Goal: Find specific page/section: Find specific page/section

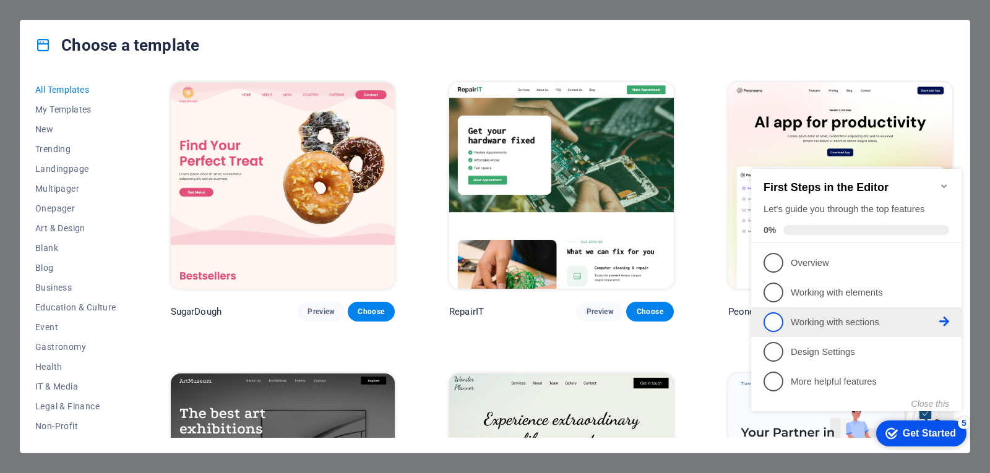
click at [773, 320] on span "3" at bounding box center [773, 322] width 20 height 20
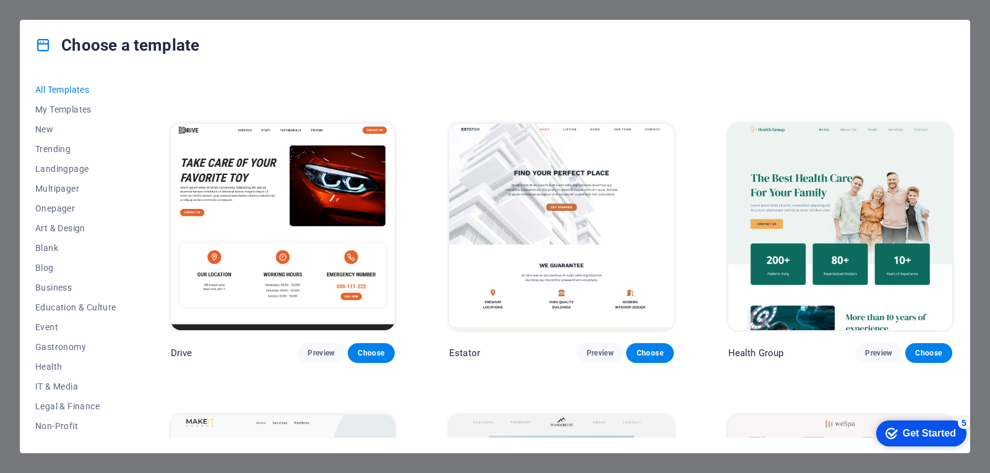
scroll to position [2845, 0]
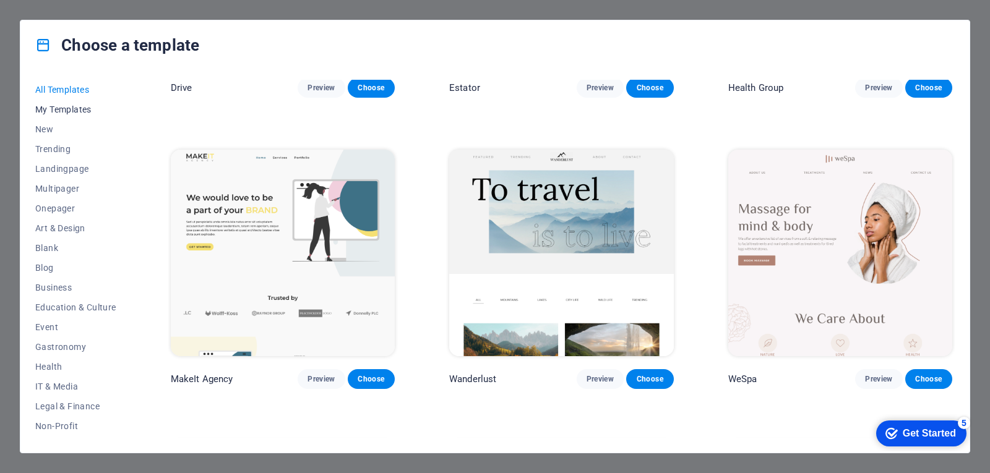
click at [62, 108] on span "My Templates" at bounding box center [75, 110] width 81 height 10
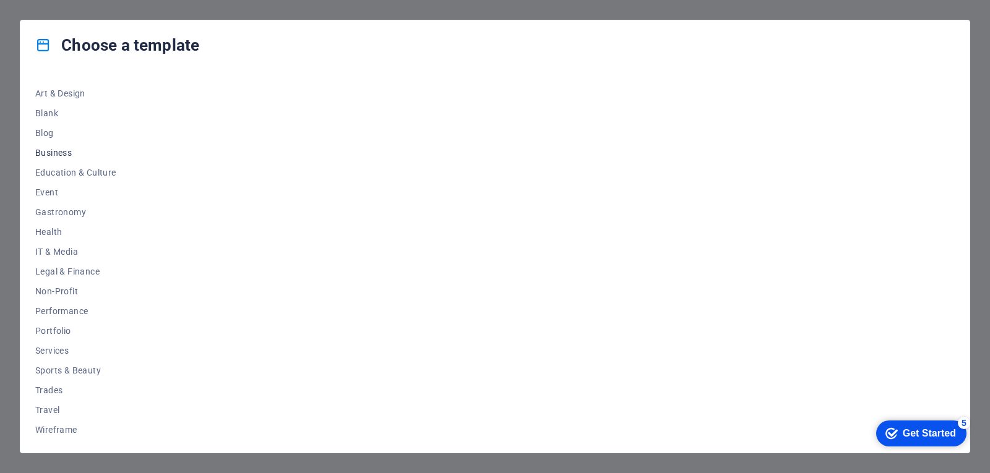
scroll to position [137, 0]
click at [980, 9] on div "Choose a template All Templates My Templates New Trending Landingpage Multipage…" at bounding box center [495, 236] width 990 height 473
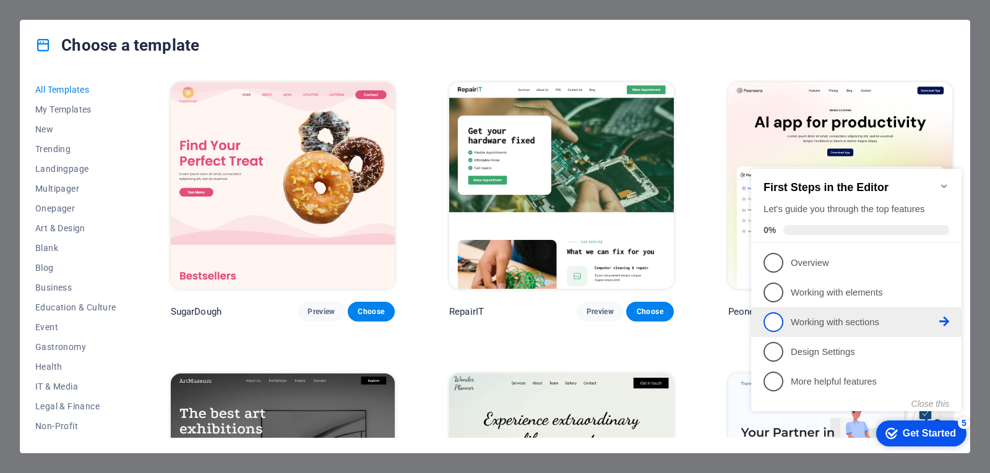
click at [774, 323] on span "3" at bounding box center [773, 322] width 20 height 20
